Goal: Information Seeking & Learning: Learn about a topic

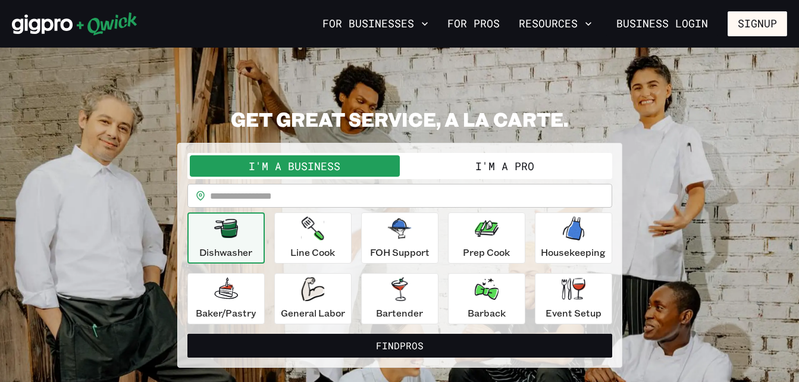
click at [499, 162] on button "I'm a Pro" at bounding box center [505, 165] width 210 height 21
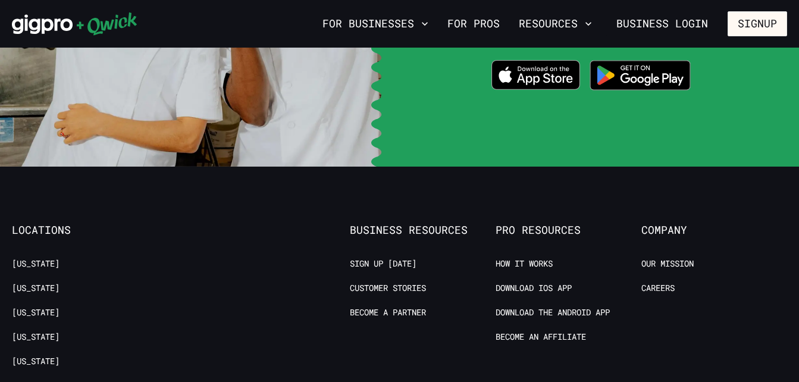
scroll to position [2442, 0]
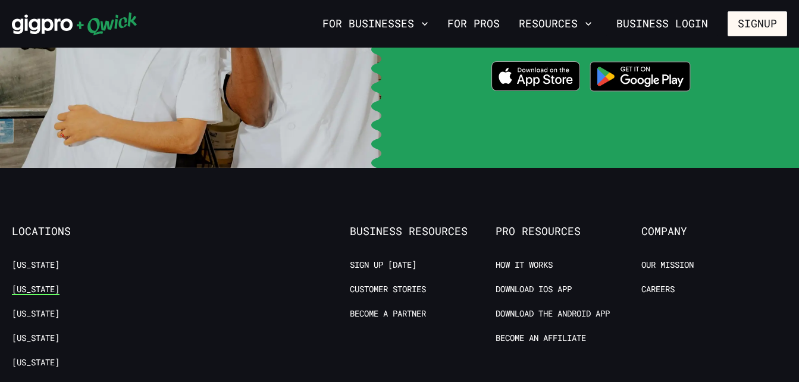
click at [40, 284] on link "[US_STATE]" at bounding box center [36, 289] width 48 height 11
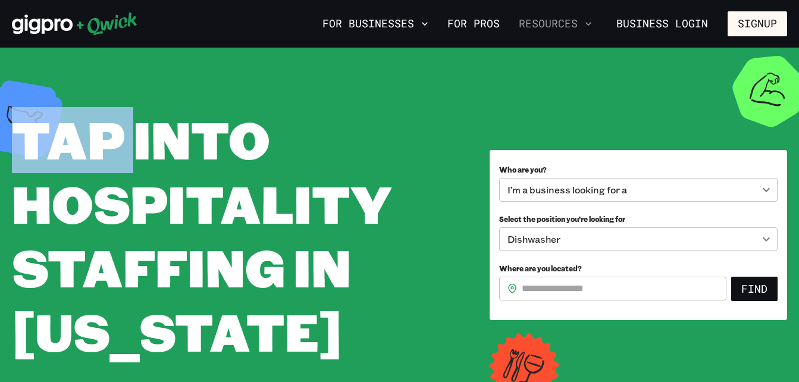
click at [576, 26] on button "Resources" at bounding box center [555, 24] width 83 height 20
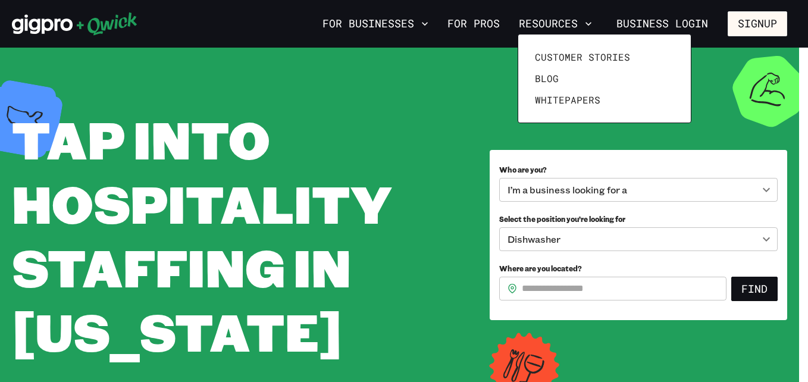
click at [716, 116] on div at bounding box center [404, 191] width 808 height 382
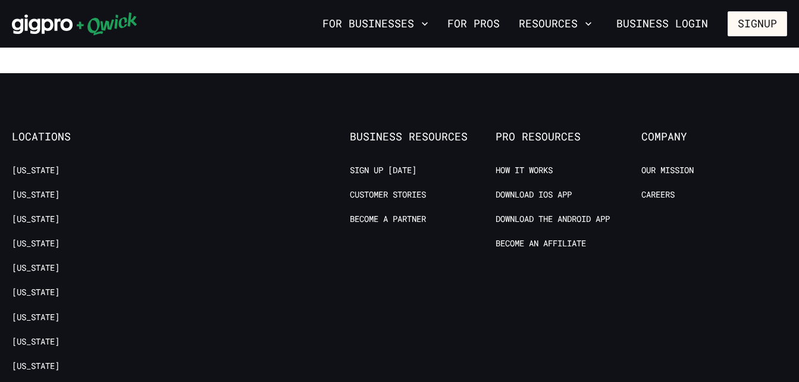
scroll to position [1434, 0]
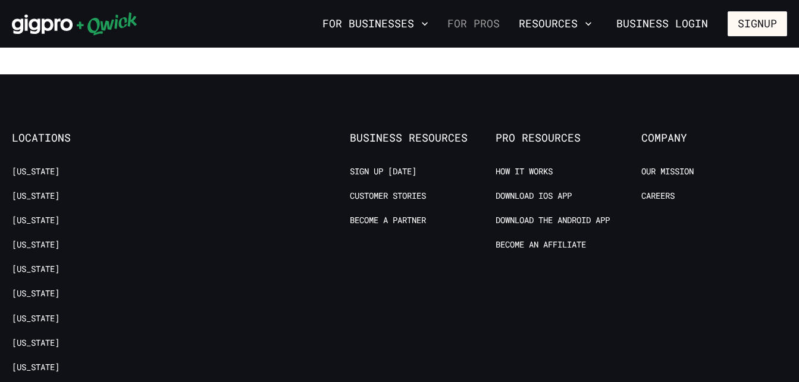
click at [479, 24] on link "For Pros" at bounding box center [474, 24] width 62 height 20
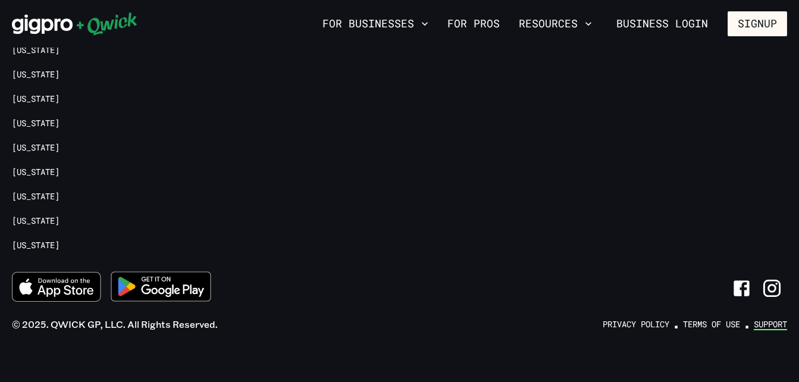
scroll to position [2800, 0]
click at [760, 319] on link "Support" at bounding box center [770, 324] width 33 height 11
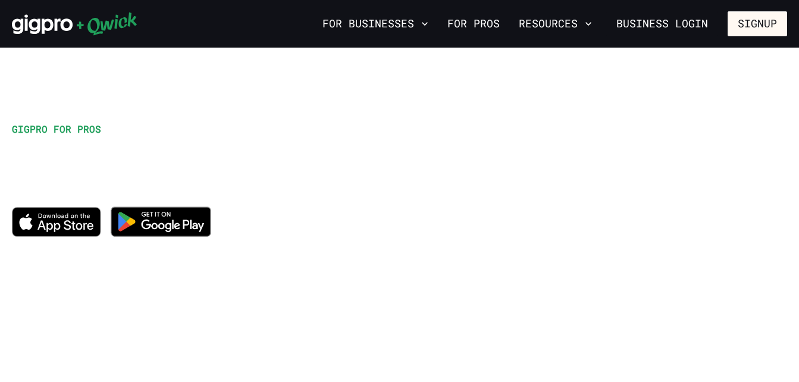
scroll to position [0, 0]
